Goal: Communication & Community: Answer question/provide support

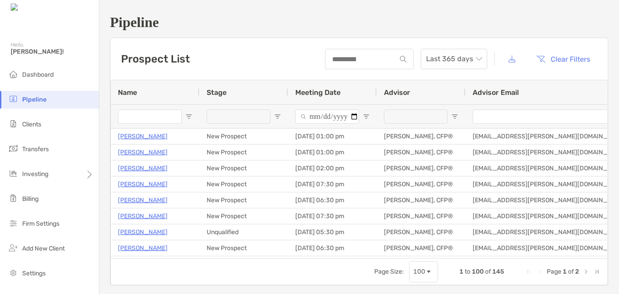
type input "***"
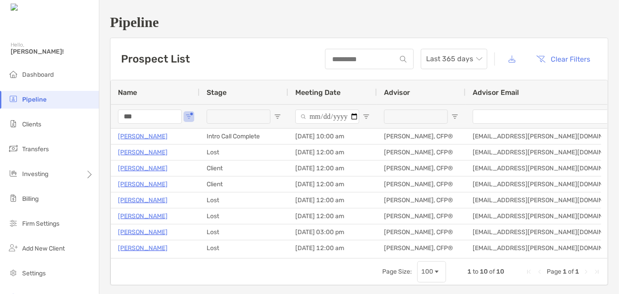
drag, startPoint x: 145, startPoint y: 115, endPoint x: 94, endPoint y: 113, distance: 51.0
click at [94, 113] on div "Pipeline Hello, Mark! Dashboard Pipeline Clients Transfers Investing Billing Fi…" at bounding box center [309, 147] width 619 height 294
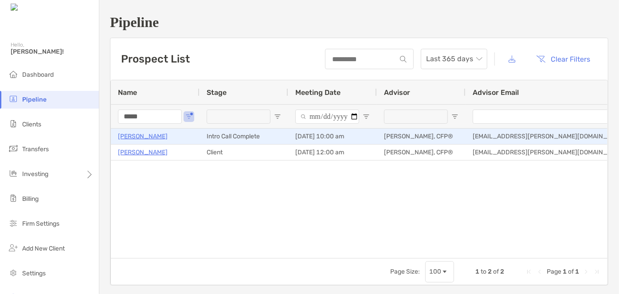
click at [139, 134] on p "Chandra Jennings" at bounding box center [143, 136] width 50 height 11
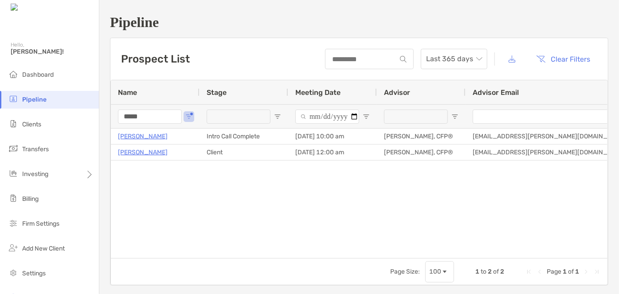
click at [152, 115] on input "*****" at bounding box center [150, 116] width 64 height 14
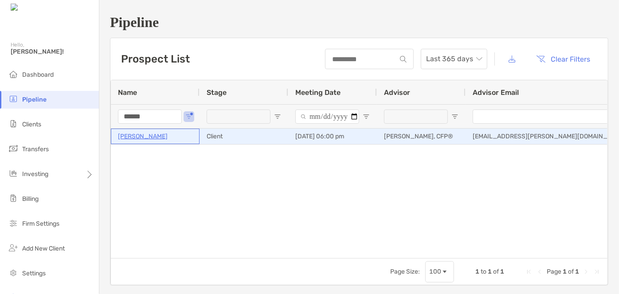
click at [149, 133] on p "[PERSON_NAME]" at bounding box center [143, 136] width 50 height 11
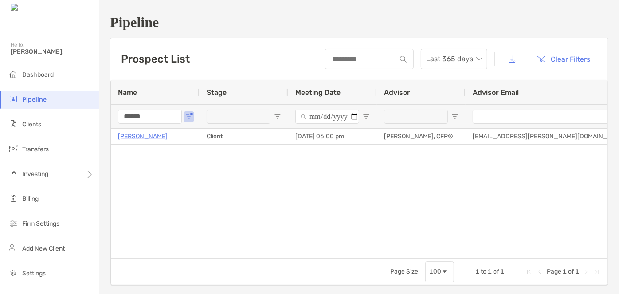
drag, startPoint x: 143, startPoint y: 117, endPoint x: 106, endPoint y: 117, distance: 36.8
click at [106, 117] on div "Pipeline Prospect List Last 365 days Clear Filters 1 to 1 of 1 Name Stage Meeti…" at bounding box center [358, 150] width 519 height 300
type input "****"
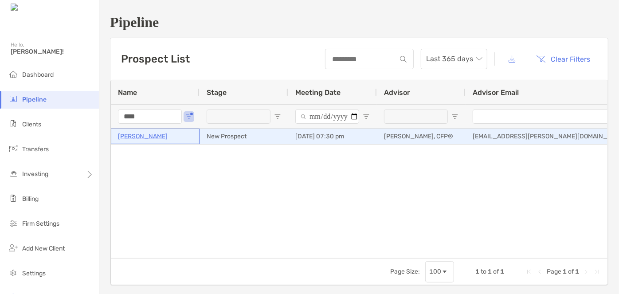
click at [147, 137] on p "[PERSON_NAME]" at bounding box center [143, 136] width 50 height 11
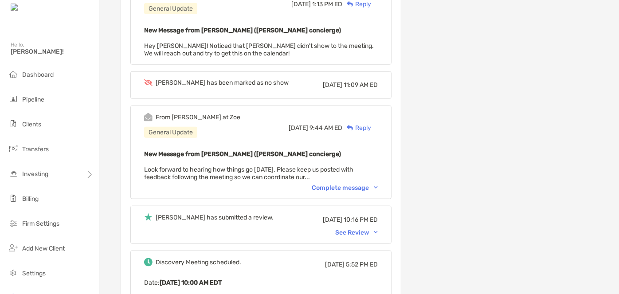
scroll to position [443, 0]
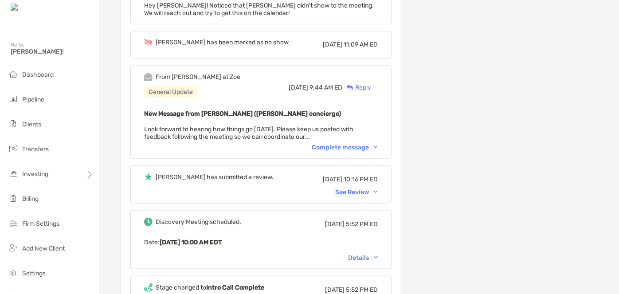
click at [379, 193] on div "Chandra has submitted a review. Tue, Jul 29 10:16 PM ED See Review" at bounding box center [260, 184] width 261 height 38
click at [378, 190] on div "See Review" at bounding box center [356, 192] width 43 height 8
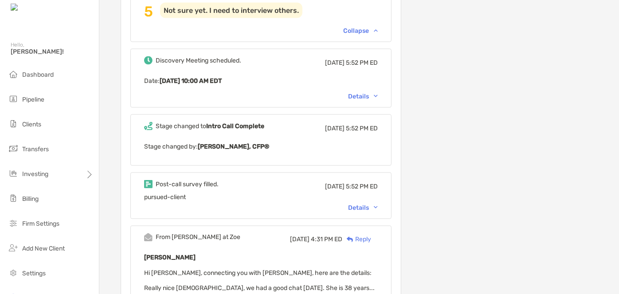
scroll to position [644, 0]
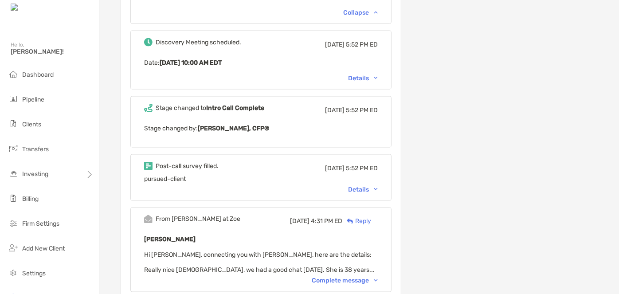
click at [365, 186] on div "Details" at bounding box center [363, 190] width 30 height 8
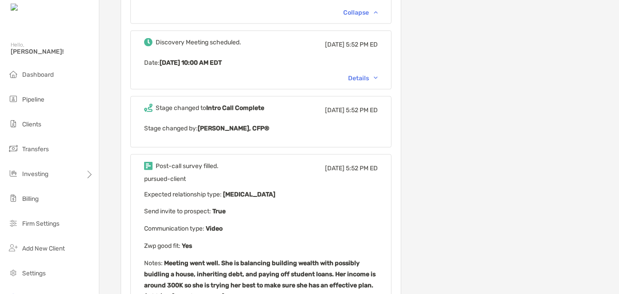
scroll to position [685, 0]
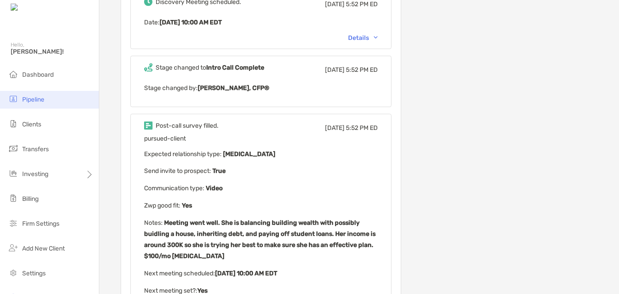
click at [38, 94] on li "Pipeline" at bounding box center [49, 100] width 99 height 18
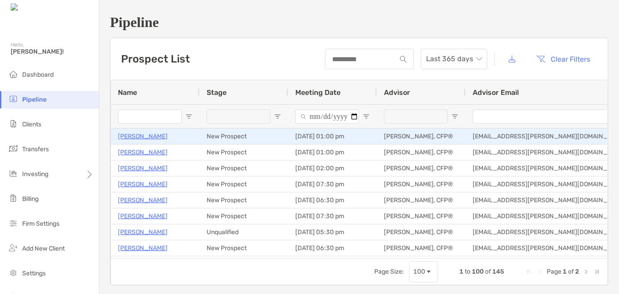
type input "*****"
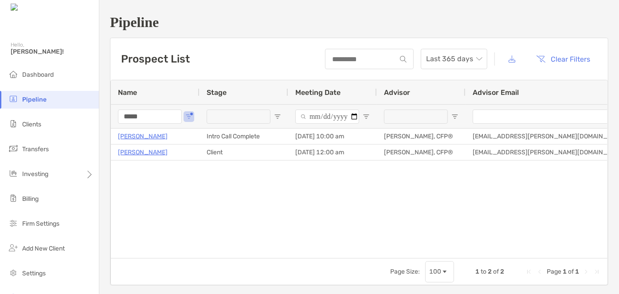
drag, startPoint x: 151, startPoint y: 117, endPoint x: 86, endPoint y: 113, distance: 65.3
click at [86, 113] on div "Pipeline Hello, Mark! Dashboard Pipeline Clients Transfers Investing Billing Fi…" at bounding box center [309, 147] width 619 height 294
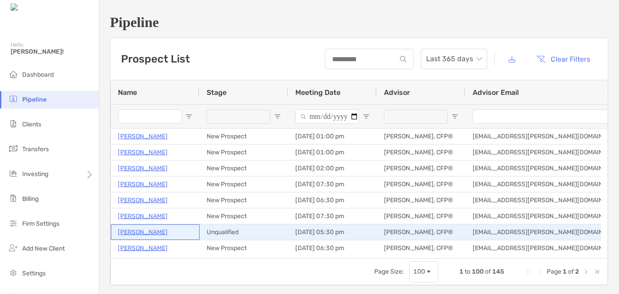
click at [136, 234] on p "Rebekah Noriega" at bounding box center [143, 231] width 50 height 11
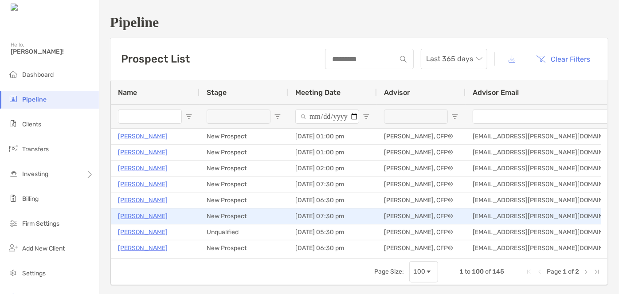
click at [145, 212] on p "[PERSON_NAME]" at bounding box center [143, 215] width 50 height 11
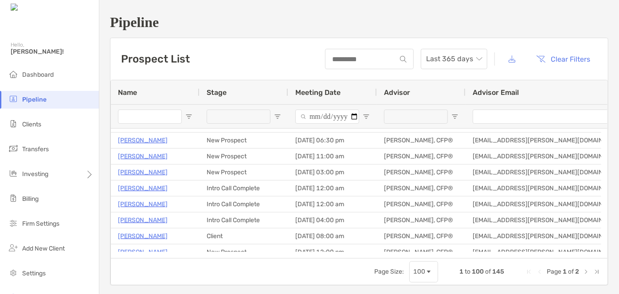
scroll to position [242, 0]
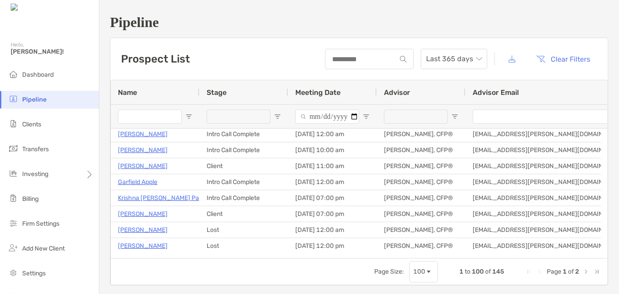
click at [138, 113] on input "Name Filter Input" at bounding box center [150, 116] width 64 height 14
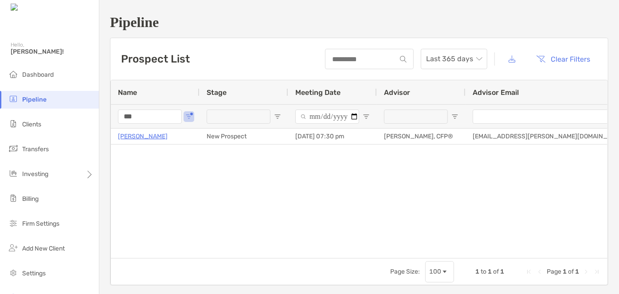
scroll to position [0, 0]
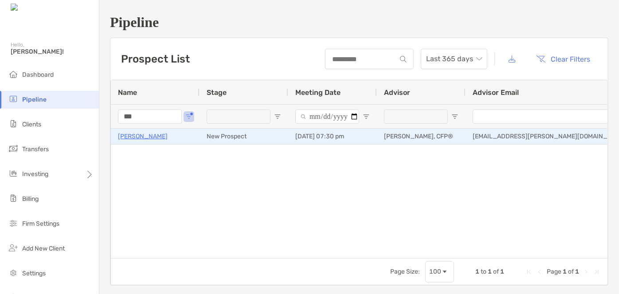
type input "***"
click at [136, 132] on p "[PERSON_NAME]" at bounding box center [143, 136] width 50 height 11
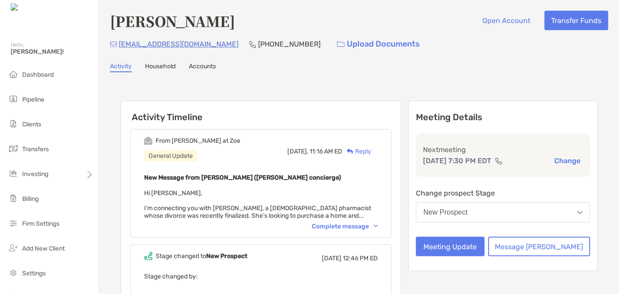
click at [339, 225] on div "Complete message" at bounding box center [345, 226] width 66 height 8
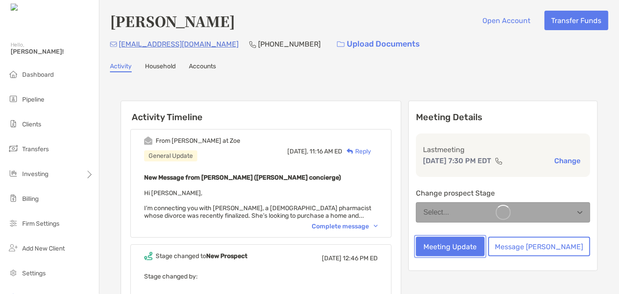
click at [450, 245] on button "Meeting Update" at bounding box center [450, 246] width 69 height 19
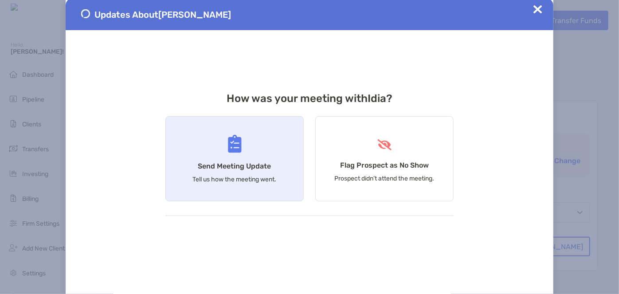
click at [240, 155] on div "Send Meeting Update Tell us how the meeting went." at bounding box center [234, 158] width 138 height 85
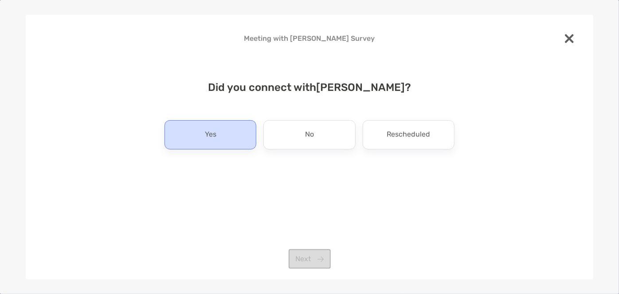
click at [250, 137] on div "Yes" at bounding box center [210, 134] width 92 height 29
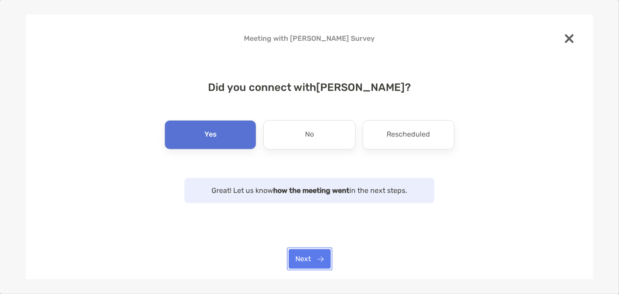
click at [313, 253] on button "Next" at bounding box center [309, 258] width 42 height 19
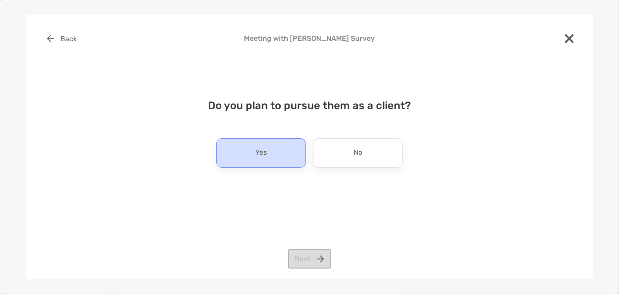
click at [288, 158] on div "Yes" at bounding box center [261, 152] width 90 height 29
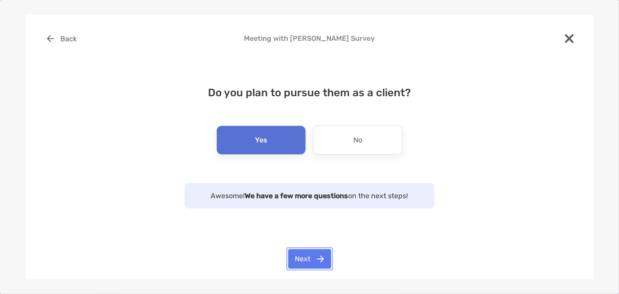
click at [313, 259] on button "Next" at bounding box center [309, 258] width 43 height 19
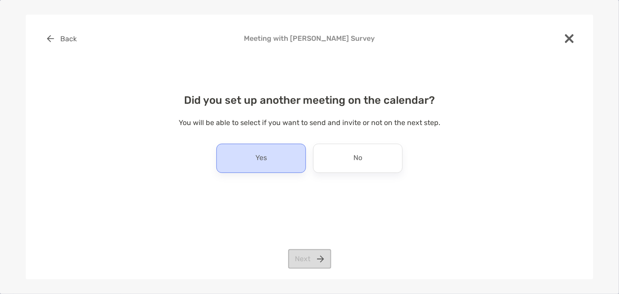
click at [296, 164] on div "Yes" at bounding box center [261, 158] width 90 height 29
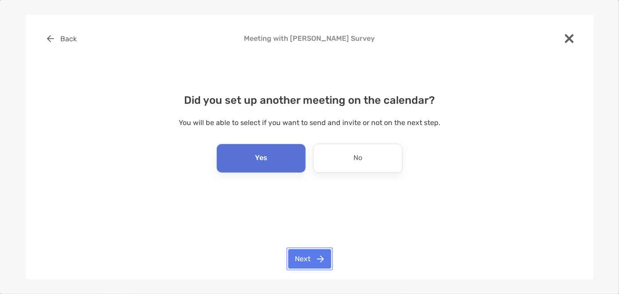
click at [309, 255] on button "Next" at bounding box center [309, 258] width 43 height 19
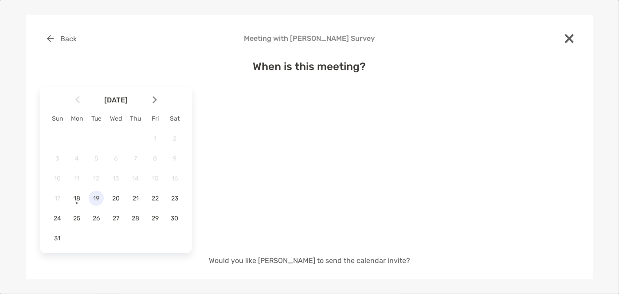
click at [92, 199] on span "19" at bounding box center [96, 199] width 15 height 8
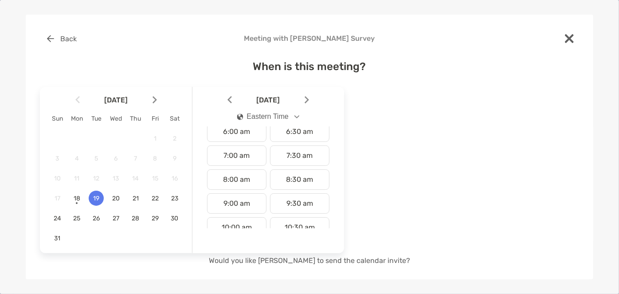
scroll to position [161, 0]
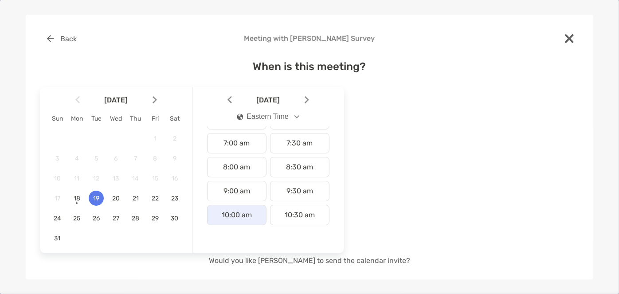
click at [238, 209] on div "10:00 am" at bounding box center [236, 215] width 59 height 20
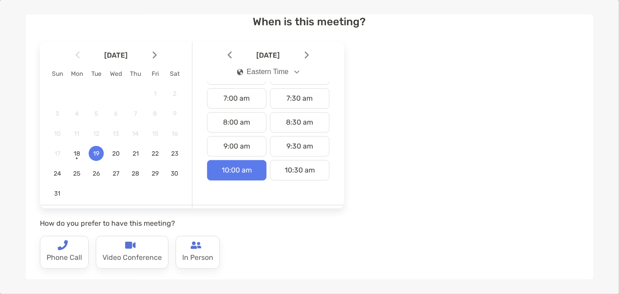
scroll to position [121, 0]
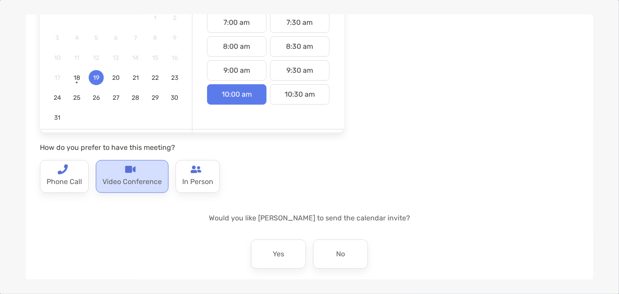
click at [128, 183] on p "Video Conference" at bounding box center [131, 182] width 59 height 14
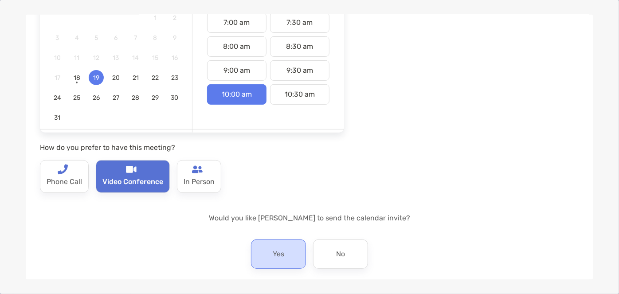
click at [261, 254] on div "Yes" at bounding box center [278, 253] width 55 height 29
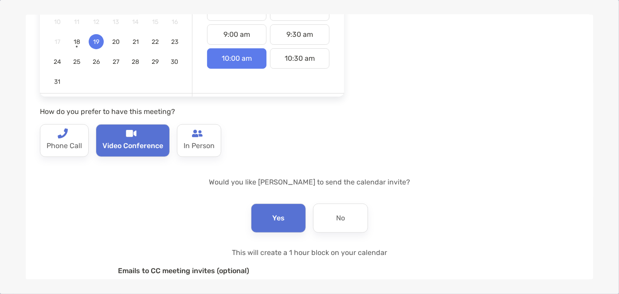
scroll to position [253, 0]
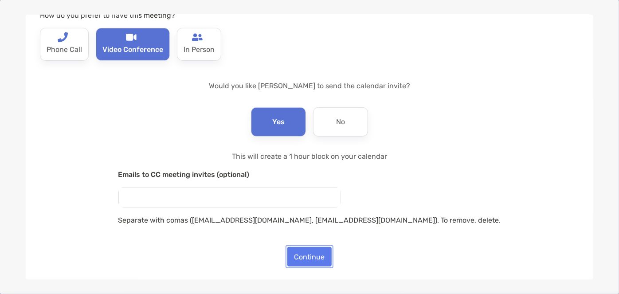
click at [303, 249] on button "Continue" at bounding box center [309, 256] width 44 height 19
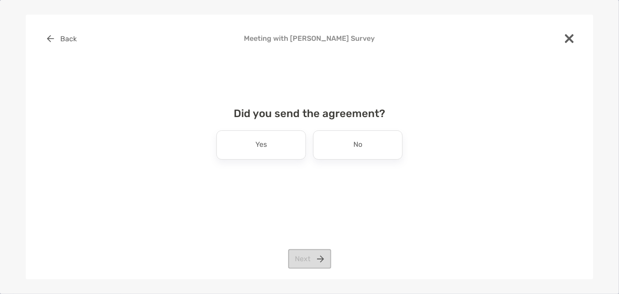
scroll to position [0, 0]
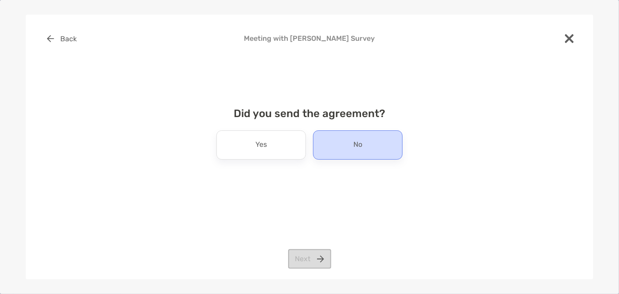
click at [341, 152] on div "No" at bounding box center [358, 144] width 90 height 29
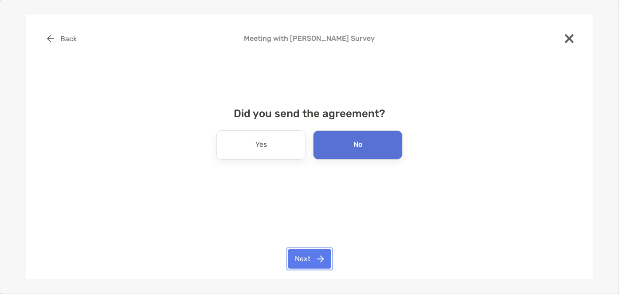
click at [303, 256] on button "Next" at bounding box center [309, 258] width 43 height 19
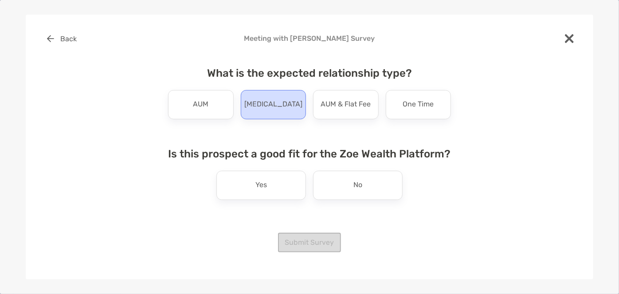
click at [275, 110] on p "[MEDICAL_DATA]" at bounding box center [273, 104] width 58 height 14
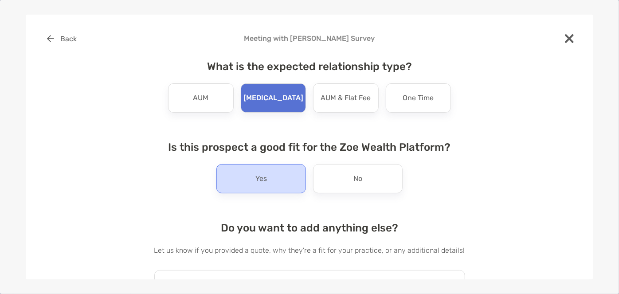
click at [274, 182] on div "Yes" at bounding box center [261, 178] width 90 height 29
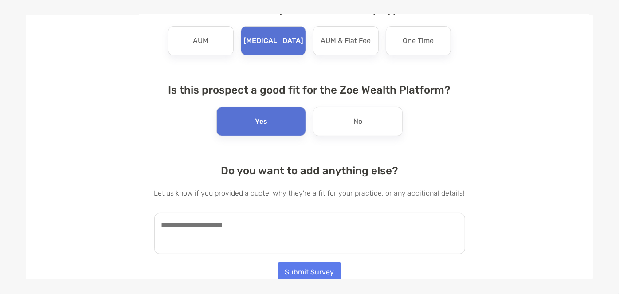
scroll to position [59, 0]
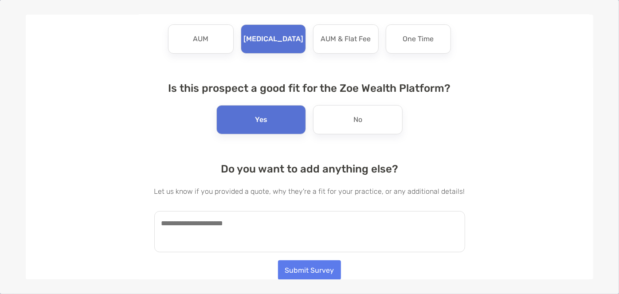
click at [260, 227] on textarea at bounding box center [309, 231] width 311 height 41
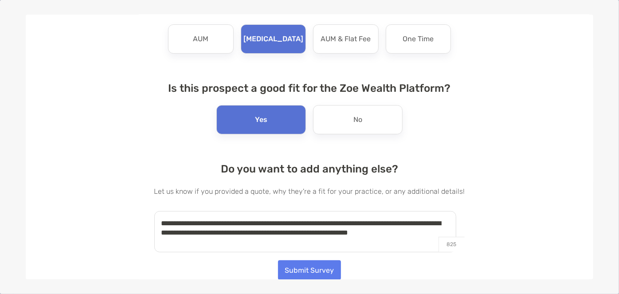
type textarea "**********"
click at [315, 266] on button "Submit Survey" at bounding box center [309, 269] width 63 height 19
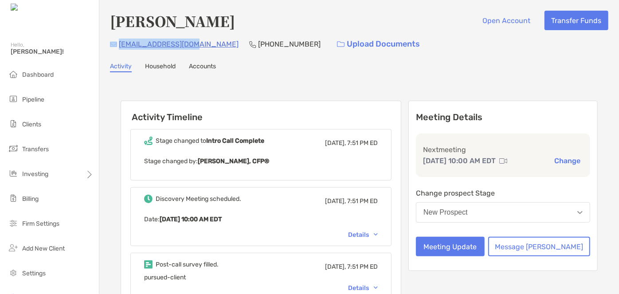
drag, startPoint x: 189, startPoint y: 45, endPoint x: 117, endPoint y: 46, distance: 72.2
click at [117, 46] on div "tisit2023@gmail.com (316) 409-8800 Upload Documents" at bounding box center [359, 44] width 498 height 19
copy div "tisit2023@gmail.com"
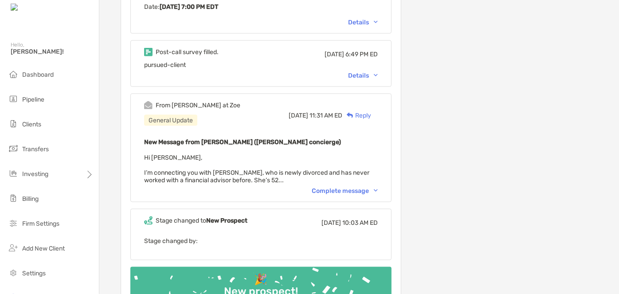
scroll to position [557, 0]
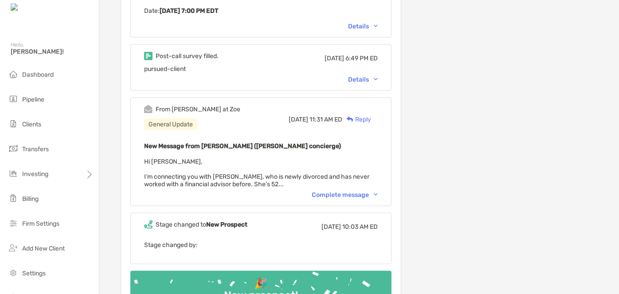
click at [378, 78] on div "Details" at bounding box center [363, 80] width 30 height 8
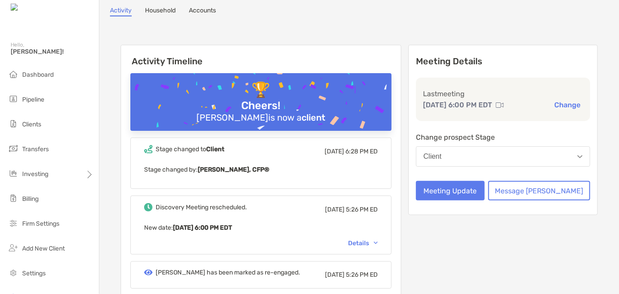
scroll to position [0, 0]
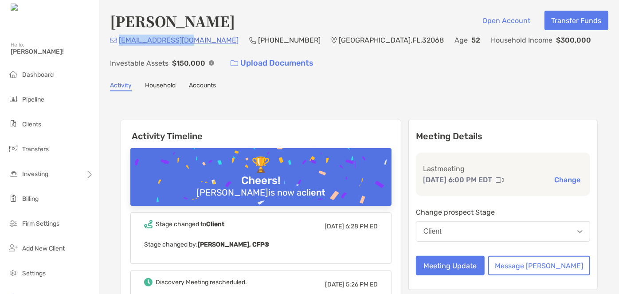
drag, startPoint x: 190, startPoint y: 42, endPoint x: 119, endPoint y: 42, distance: 70.9
click at [119, 42] on div "[EMAIL_ADDRESS][DOMAIN_NAME] (904) 238-[GEOGRAPHIC_DATA] Age [DEMOGRAPHIC_DATA]…" at bounding box center [359, 54] width 498 height 38
copy p "[EMAIL_ADDRESS][DOMAIN_NAME]"
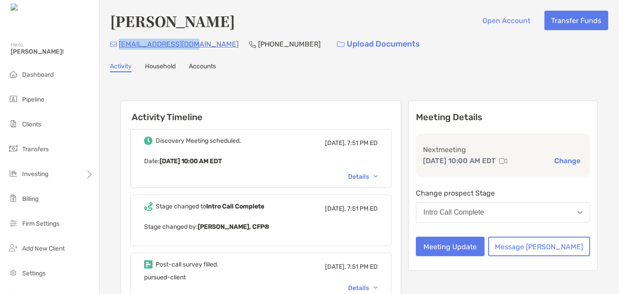
drag, startPoint x: 118, startPoint y: 46, endPoint x: 192, endPoint y: 47, distance: 74.5
click at [192, 47] on div "[EMAIL_ADDRESS][DOMAIN_NAME] [PHONE_NUMBER] Upload Documents" at bounding box center [359, 44] width 498 height 19
copy p "[EMAIL_ADDRESS][DOMAIN_NAME]"
